Goal: Contribute content

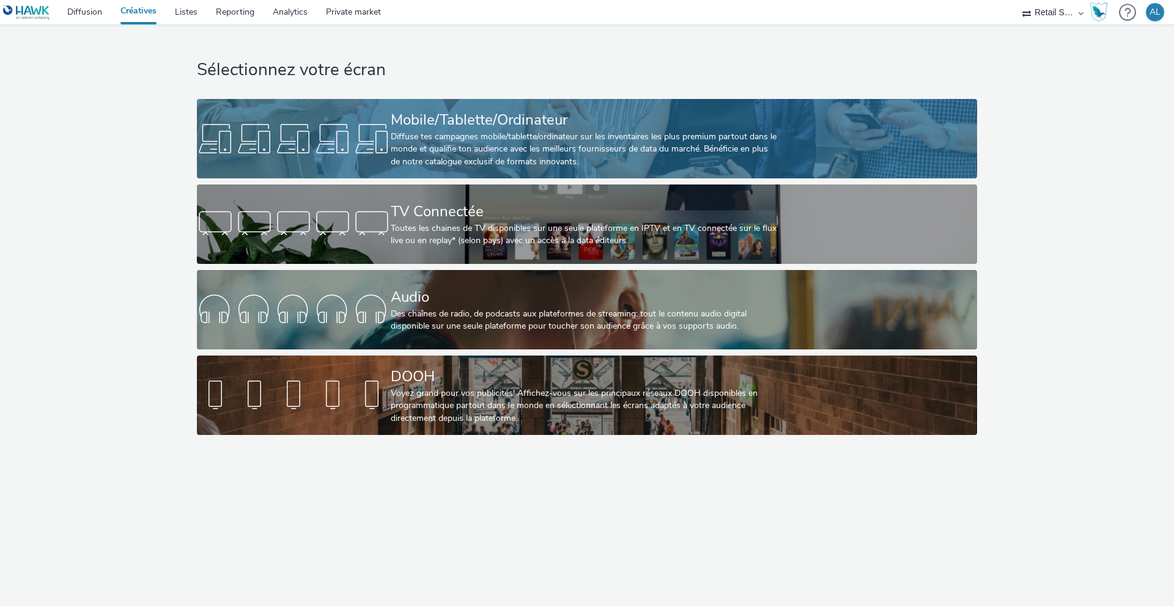
click at [592, 133] on div "Diffuse tes campagnes mobile/tablette/ordinateur sur les inventaires les plus p…" at bounding box center [585, 149] width 388 height 37
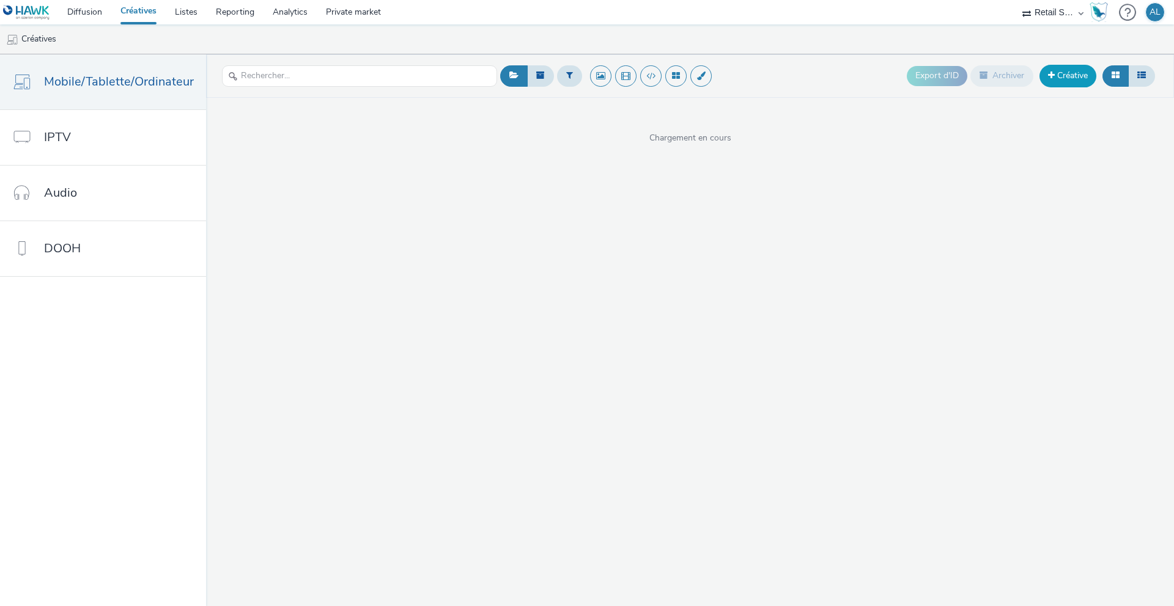
click at [1074, 74] on link "Créative" at bounding box center [1067, 76] width 57 height 22
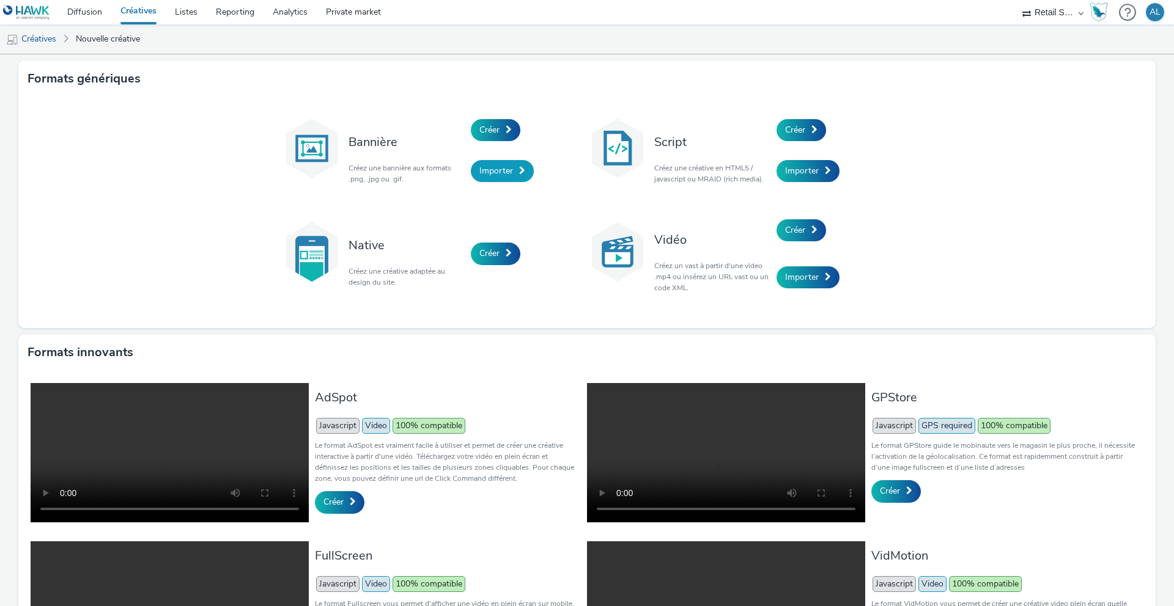
click at [509, 170] on span "Importer" at bounding box center [496, 171] width 34 height 12
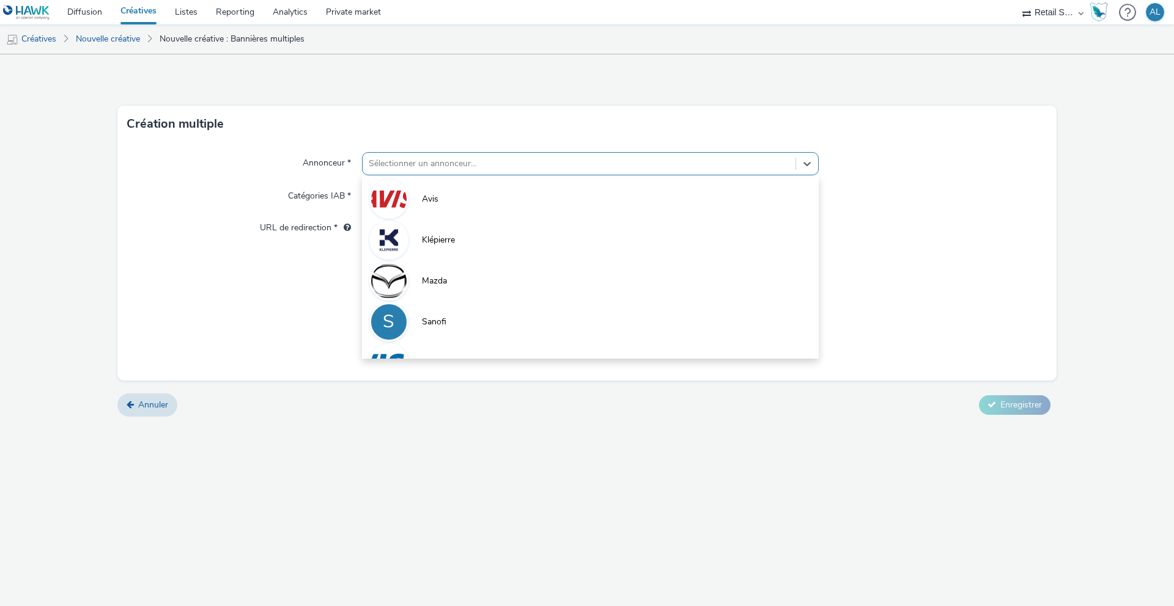
click at [425, 152] on div "Sélectionner un annonceur..." at bounding box center [590, 163] width 457 height 23
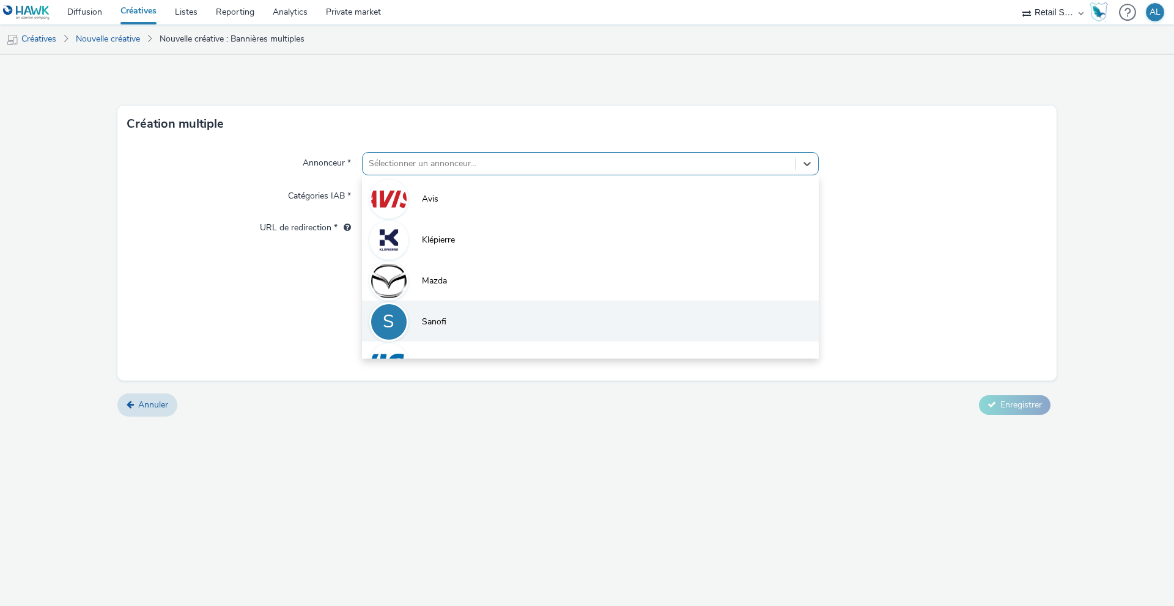
scroll to position [26, 0]
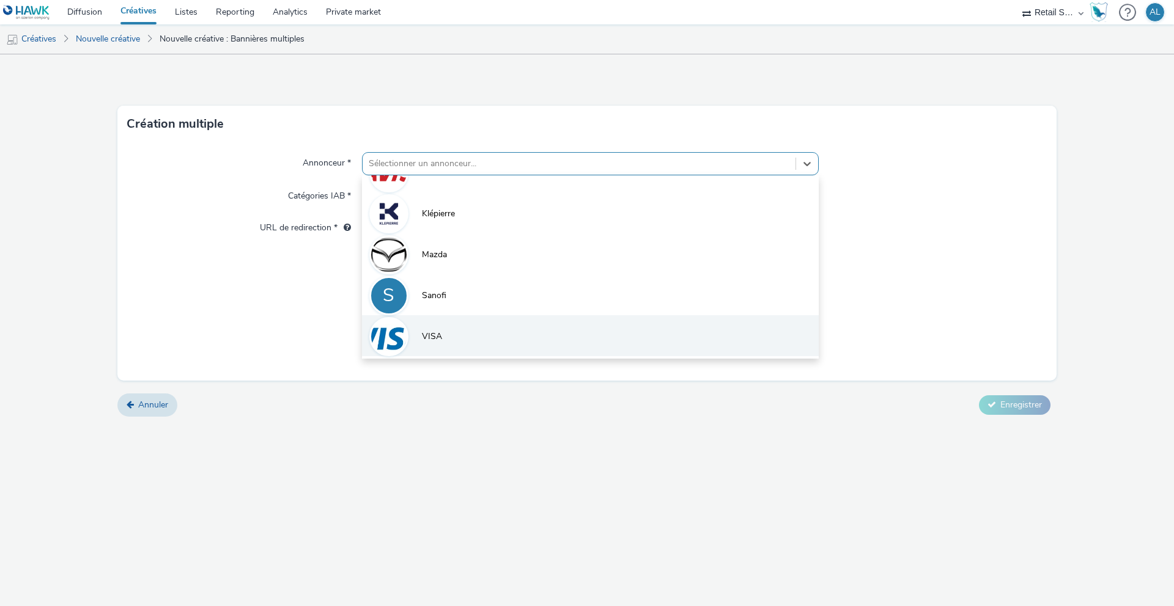
click at [436, 327] on li "VISA" at bounding box center [590, 335] width 457 height 41
type input "[URL][DOMAIN_NAME]"
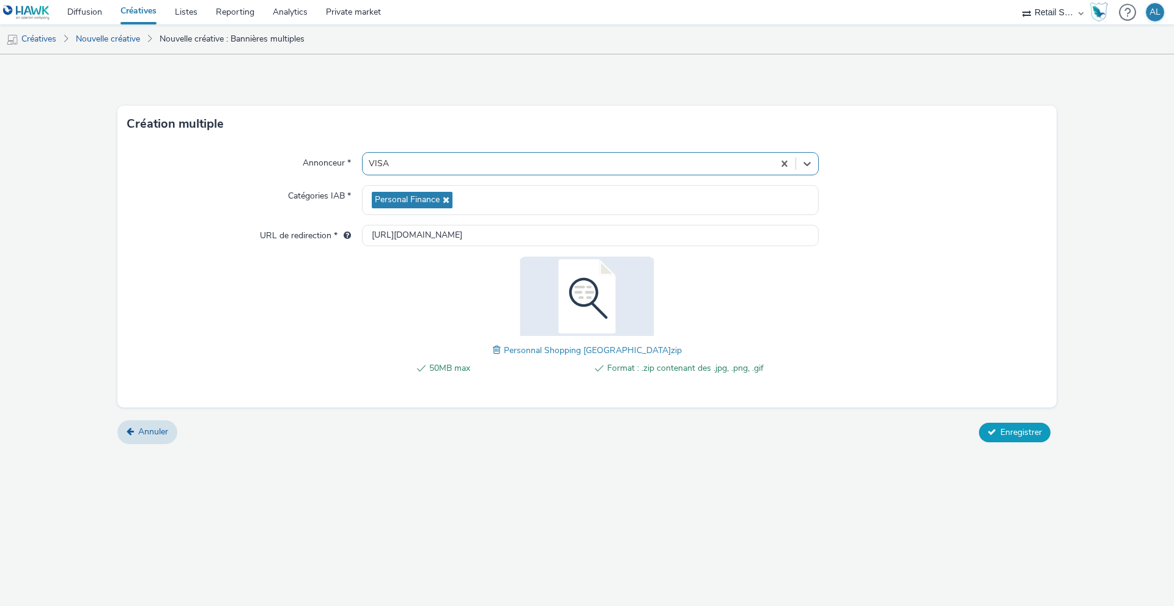
click at [1034, 438] on button "Enregistrer" at bounding box center [1015, 433] width 72 height 20
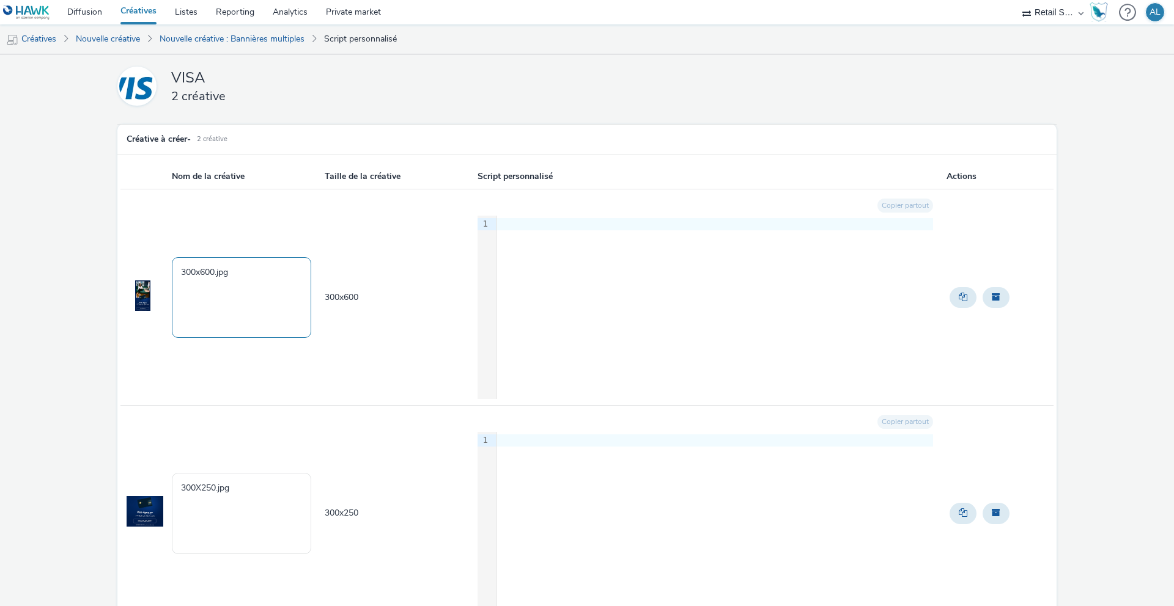
click at [178, 267] on textarea "300x600.jpg" at bounding box center [241, 297] width 139 height 81
drag, startPoint x: 282, startPoint y: 273, endPoint x: 148, endPoint y: 273, distance: 134.5
click at [148, 273] on tr "Personnal Shopping [GEOGRAPHIC_DATA] 300x600.jpg 300 x 600 Copier partout 9 1 ›" at bounding box center [586, 297] width 933 height 216
type textarea "Personnal Shopping [GEOGRAPHIC_DATA] 300x600.jpg"
click at [195, 496] on textarea "300X250.jpg" at bounding box center [241, 513] width 139 height 81
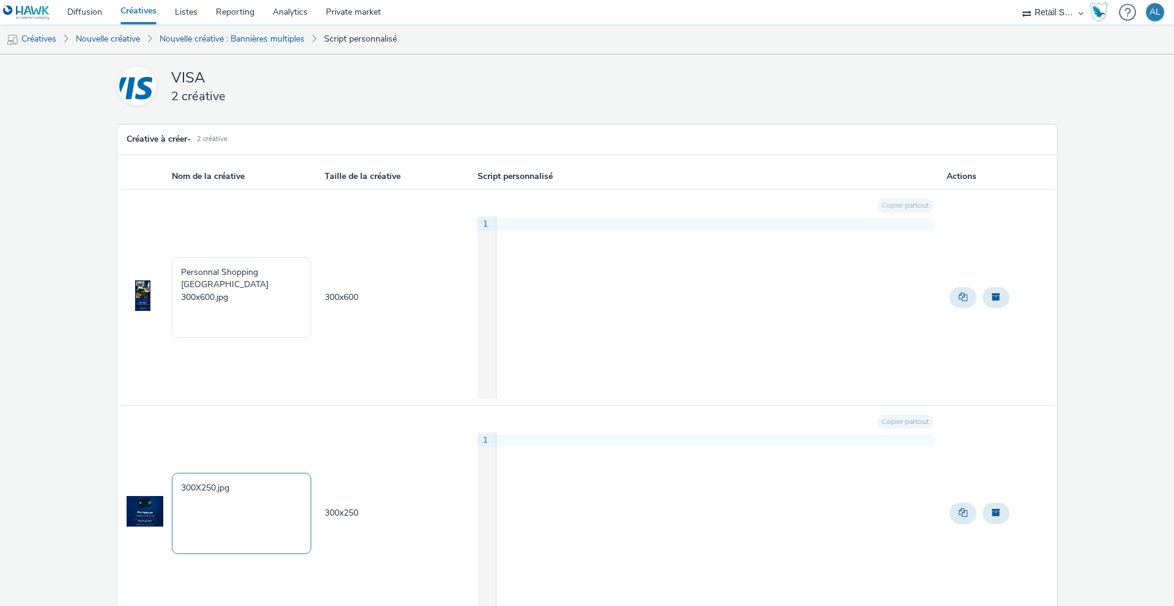
click at [195, 496] on textarea "300X250.jpg" at bounding box center [241, 513] width 139 height 81
click at [184, 489] on textarea "300X250.jpg" at bounding box center [241, 513] width 139 height 81
click at [182, 488] on textarea "300X250.jpg" at bounding box center [241, 513] width 139 height 81
paste textarea "Personnal Shopping [GEOGRAPHIC_DATA]"
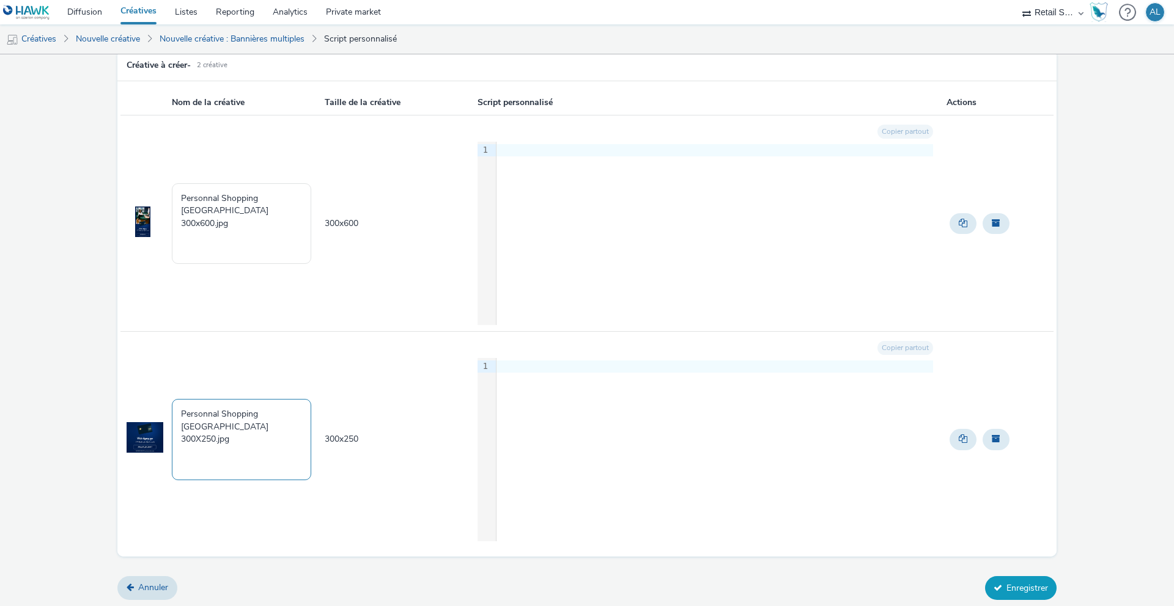
type textarea "Personnal Shopping [GEOGRAPHIC_DATA] 300X250.jpg"
click at [1028, 581] on button "Enregistrer" at bounding box center [1021, 587] width 72 height 23
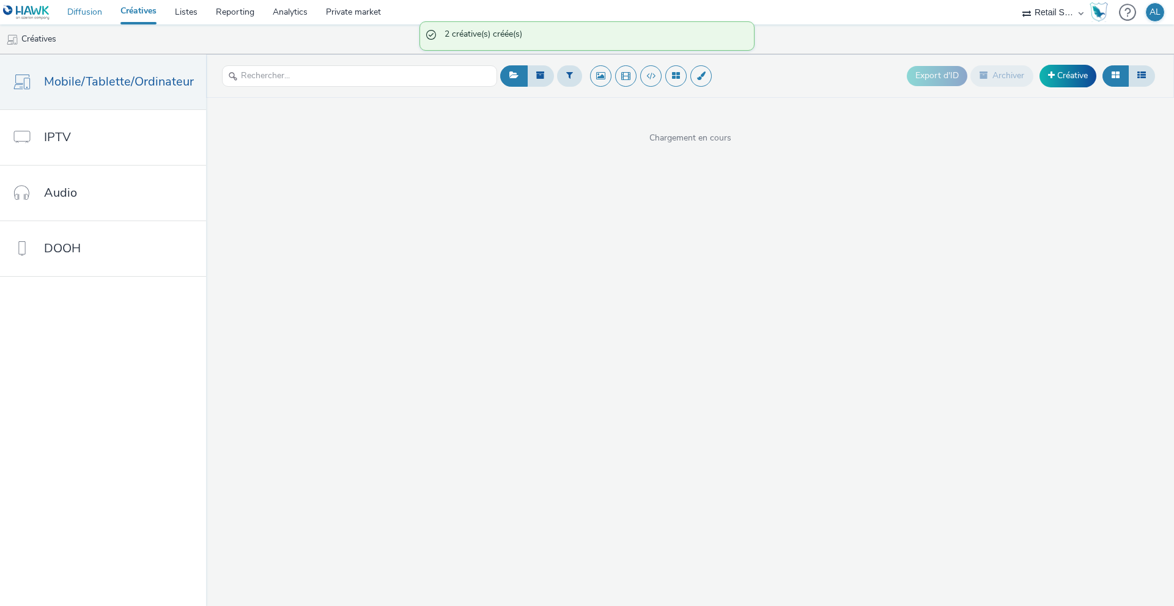
click at [86, 10] on link "Diffusion" at bounding box center [84, 12] width 53 height 24
